Goal: Information Seeking & Learning: Learn about a topic

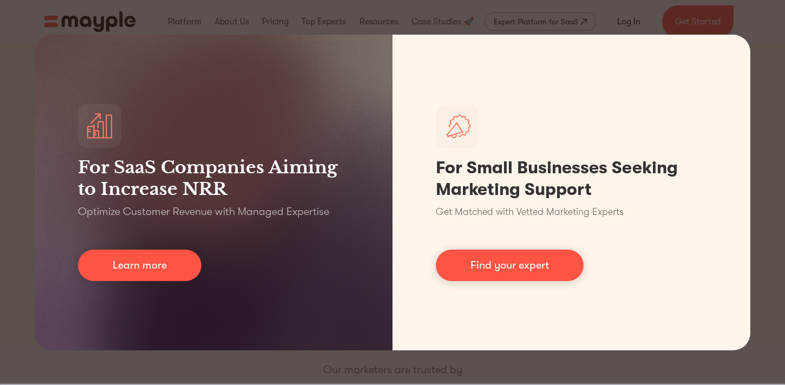
click at [599, 18] on div "For SaaS Companies Aiming to Increase NRR Optimize Customer Revenue with Manage…" at bounding box center [392, 192] width 785 height 385
click at [771, 46] on div "For SaaS Companies Aiming to Increase NRR Optimize Customer Revenue with Manage…" at bounding box center [392, 192] width 785 height 385
click at [194, 20] on div "For SaaS Companies Aiming to Increase NRR Optimize Customer Revenue with Manage…" at bounding box center [392, 192] width 785 height 385
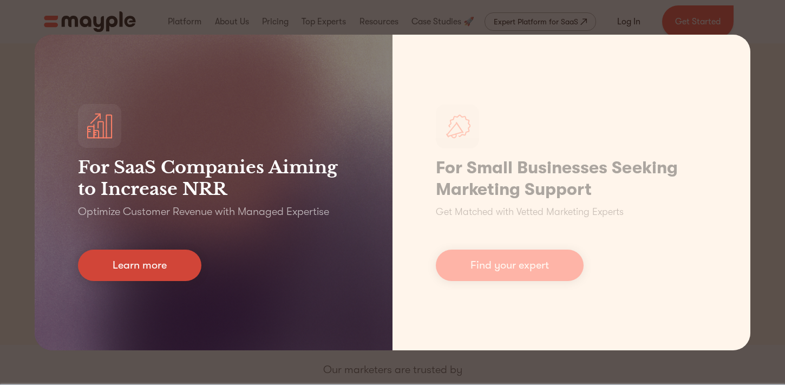
click at [145, 272] on link "Learn more" at bounding box center [139, 265] width 123 height 31
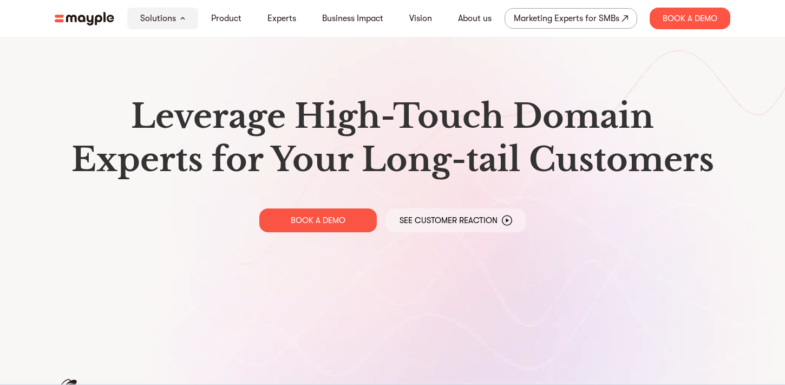
click at [212, 235] on div "Leverage High-Touch Domain Experts for Your Long-tail Customers BOOK A DEMO See…" at bounding box center [392, 163] width 693 height 327
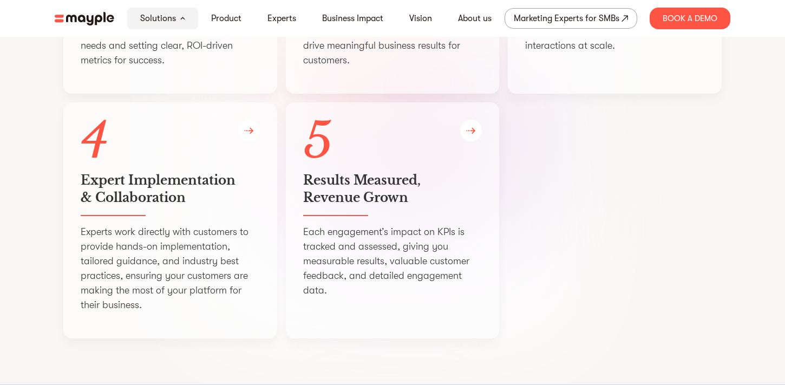
scroll to position [2213, 0]
